Goal: Task Accomplishment & Management: Manage account settings

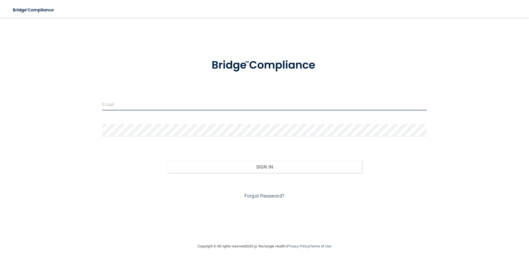
click at [130, 103] on input "email" at bounding box center [264, 104] width 325 height 12
type input "[EMAIL_ADDRESS][DOMAIN_NAME]"
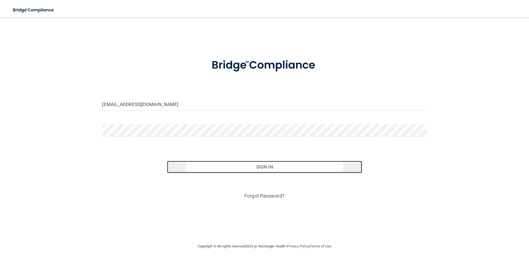
click at [262, 167] on button "Sign In" at bounding box center [264, 167] width 195 height 12
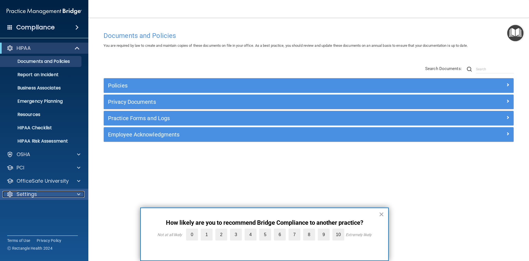
click at [39, 192] on div "Settings" at bounding box center [36, 194] width 69 height 7
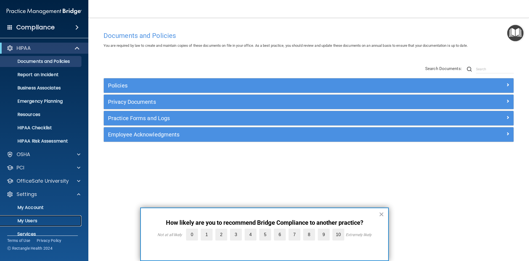
click at [28, 220] on p "My Users" at bounding box center [41, 221] width 75 height 6
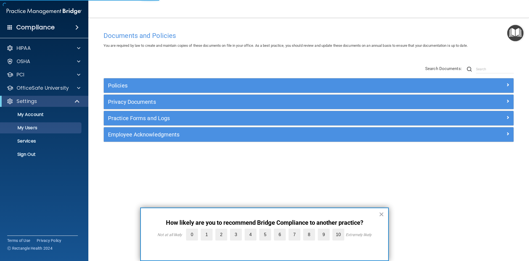
select select "20"
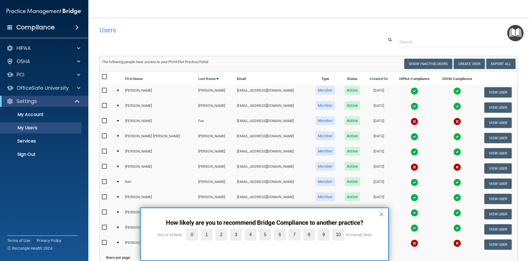
click at [382, 213] on button "×" at bounding box center [381, 213] width 5 height 9
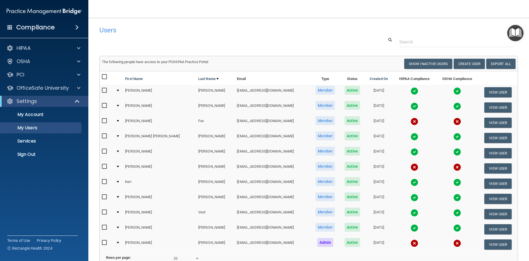
click at [103, 165] on input "checkbox" at bounding box center [105, 166] width 6 height 4
checkbox input "true"
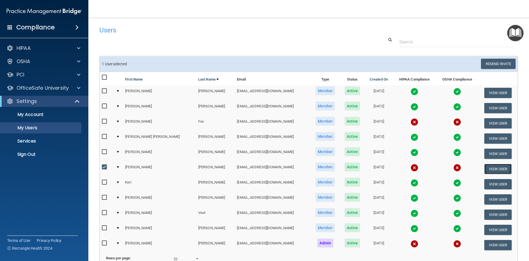
click at [490, 168] on button "View User" at bounding box center [498, 169] width 27 height 10
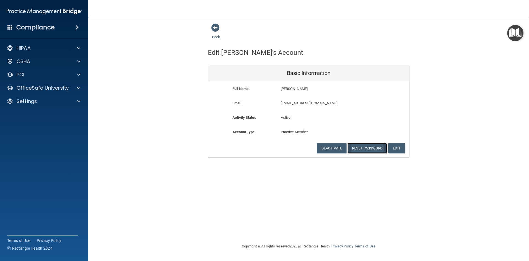
click at [360, 147] on button "Reset Password" at bounding box center [368, 148] width 40 height 10
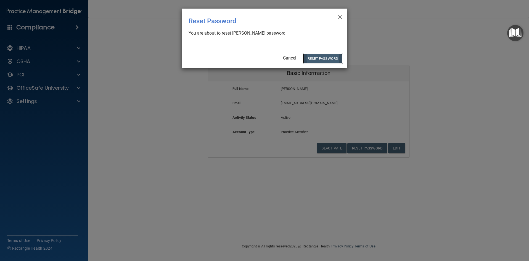
click at [316, 57] on button "Reset Password" at bounding box center [323, 58] width 40 height 10
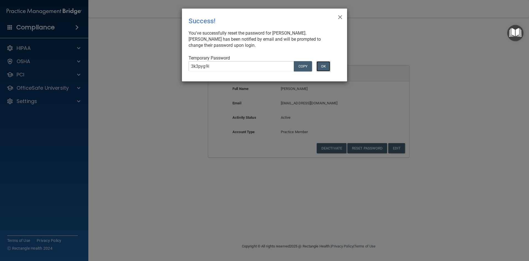
click at [321, 67] on button "OK" at bounding box center [324, 66] width 14 height 10
